Goal: Task Accomplishment & Management: Complete application form

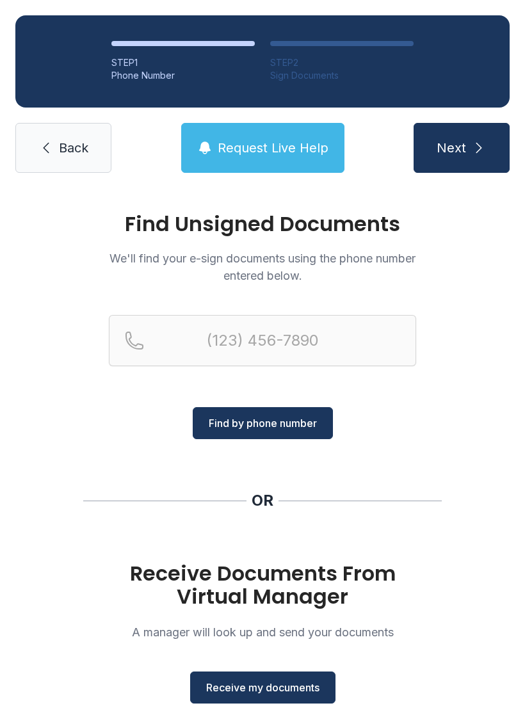
click at [290, 696] on button "Receive my documents" at bounding box center [262, 687] width 145 height 32
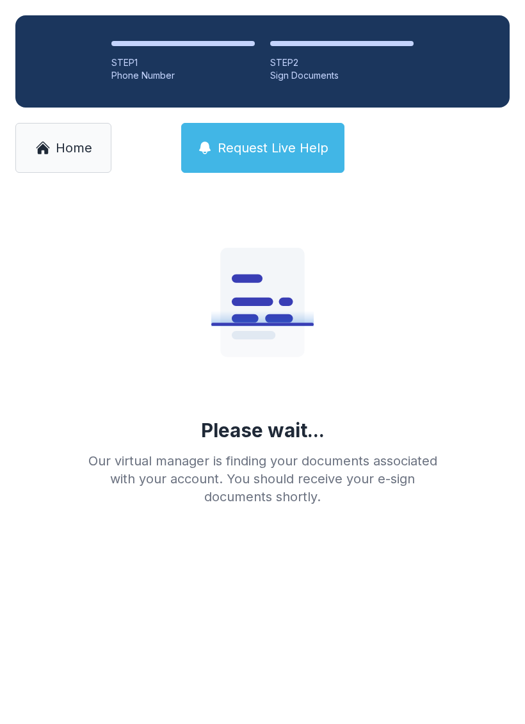
click at [63, 140] on span "Home" at bounding box center [74, 148] width 36 height 18
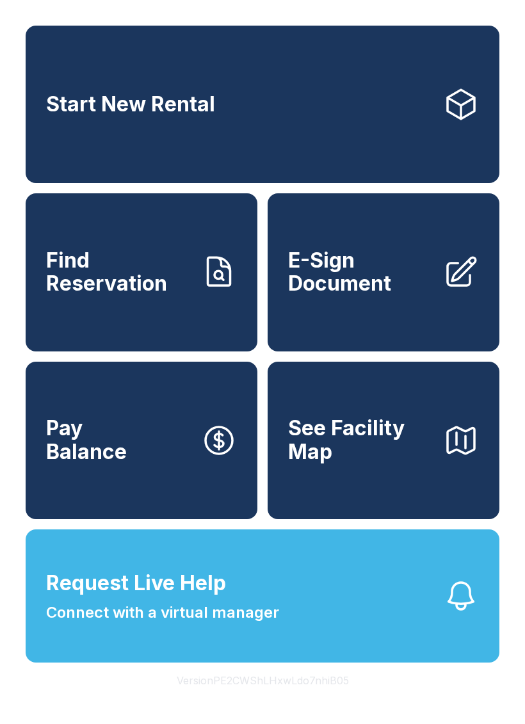
click at [356, 296] on span "E-Sign Document" at bounding box center [360, 272] width 145 height 47
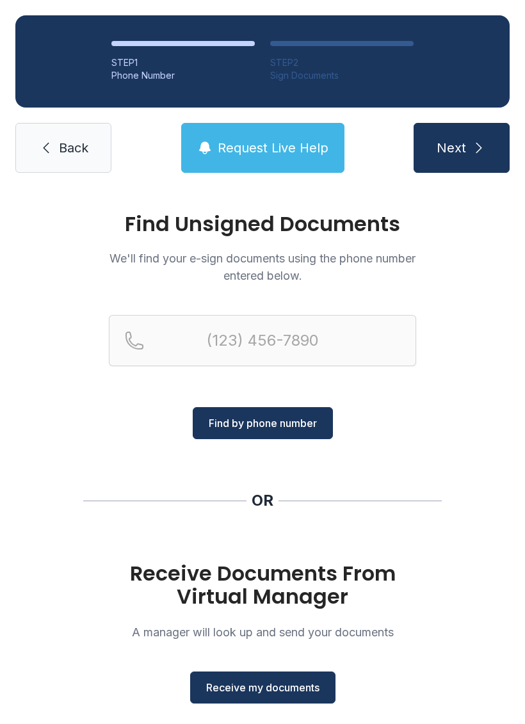
click at [278, 683] on span "Receive my documents" at bounding box center [262, 687] width 113 height 15
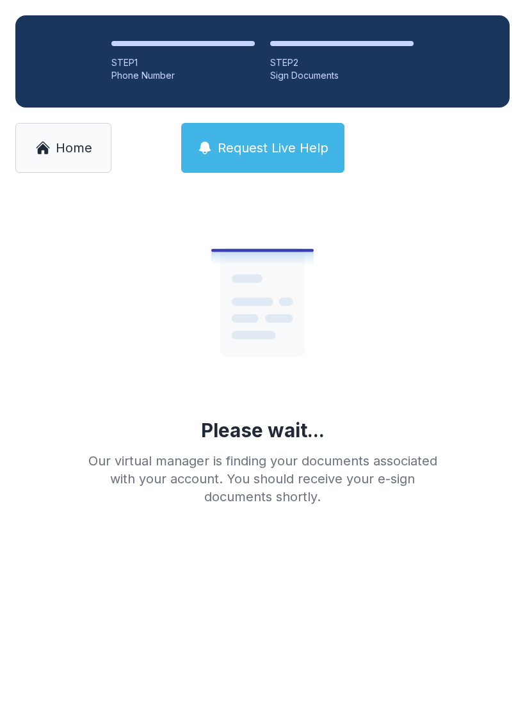
click at [86, 170] on link "Home" at bounding box center [63, 148] width 96 height 50
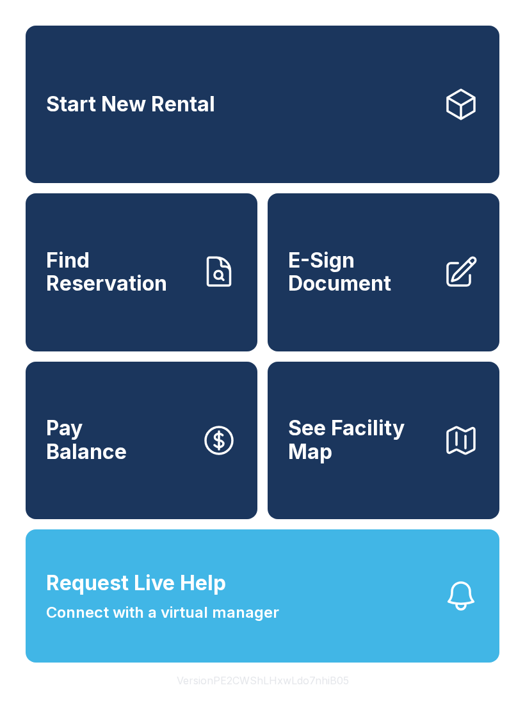
click at [360, 312] on link "E-Sign Document" at bounding box center [384, 271] width 232 height 157
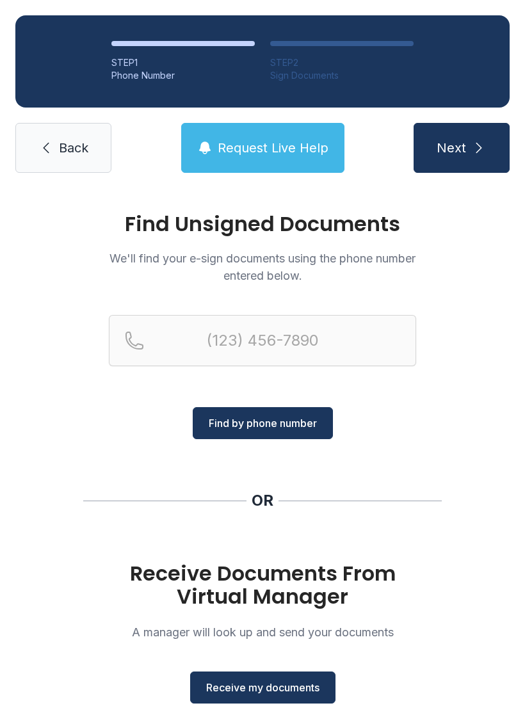
click at [299, 691] on span "Receive my documents" at bounding box center [262, 687] width 113 height 15
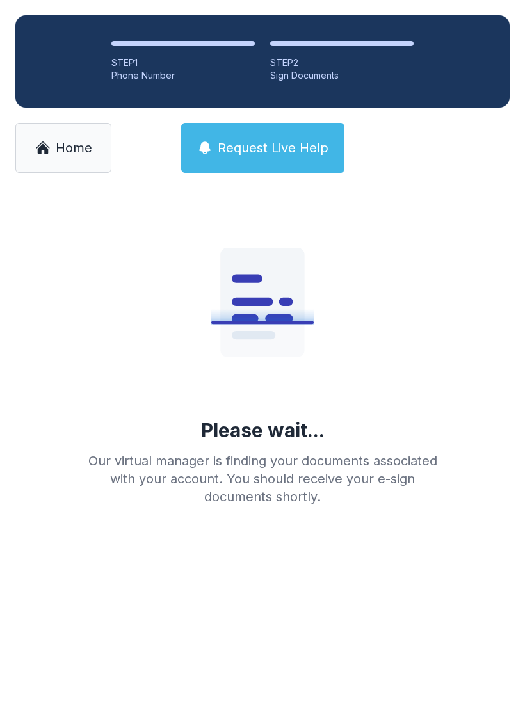
click at [67, 148] on span "Home" at bounding box center [74, 148] width 36 height 18
